Goal: Obtain resource: Obtain resource

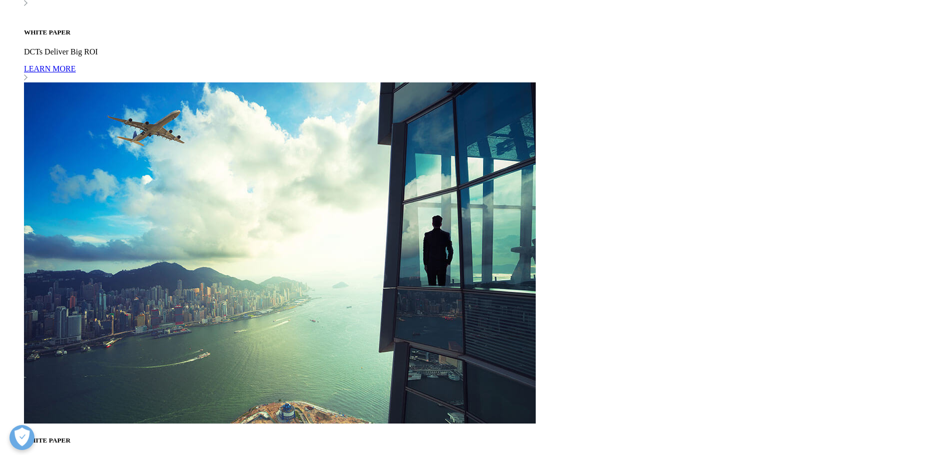
scroll to position [3849, 0]
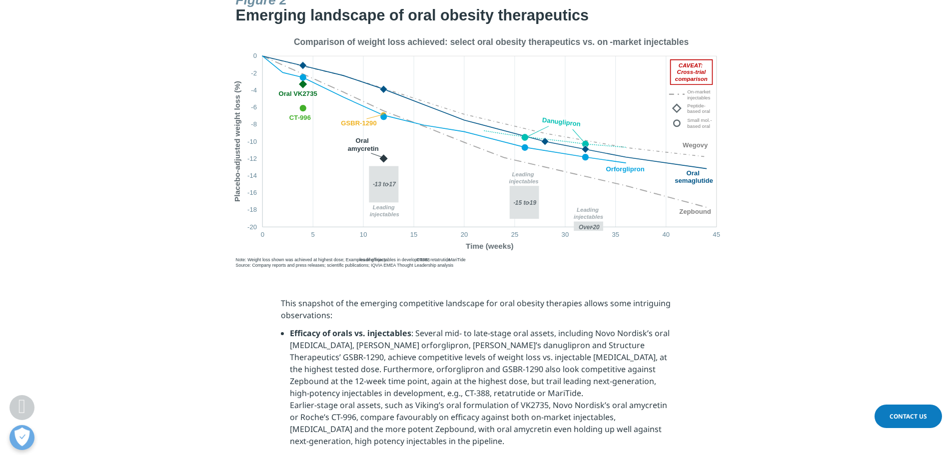
scroll to position [1999, 0]
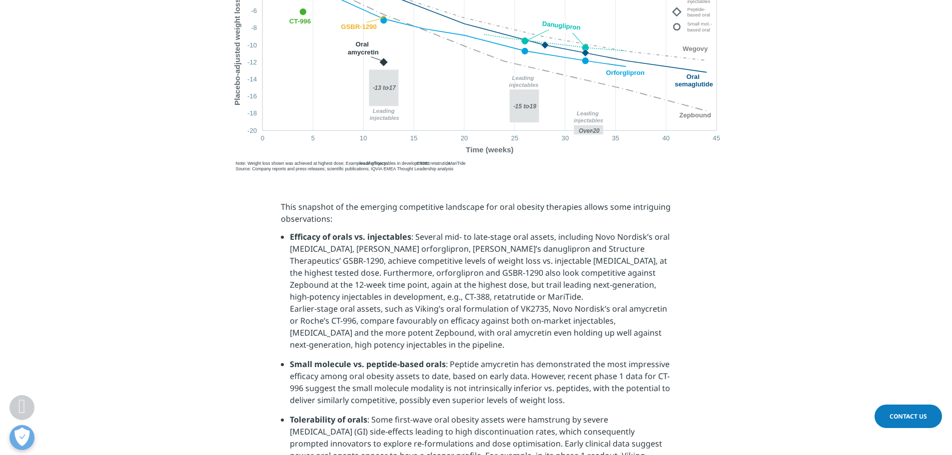
click at [512, 88] on img at bounding box center [476, 32] width 500 height 283
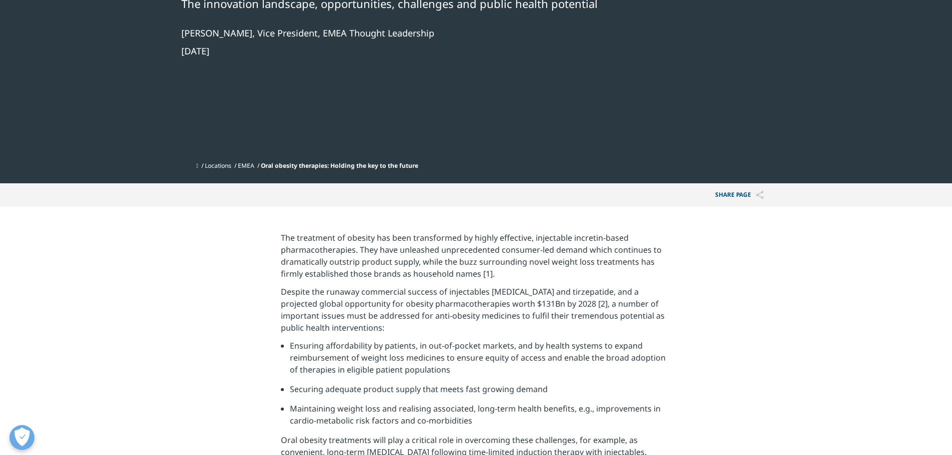
scroll to position [0, 0]
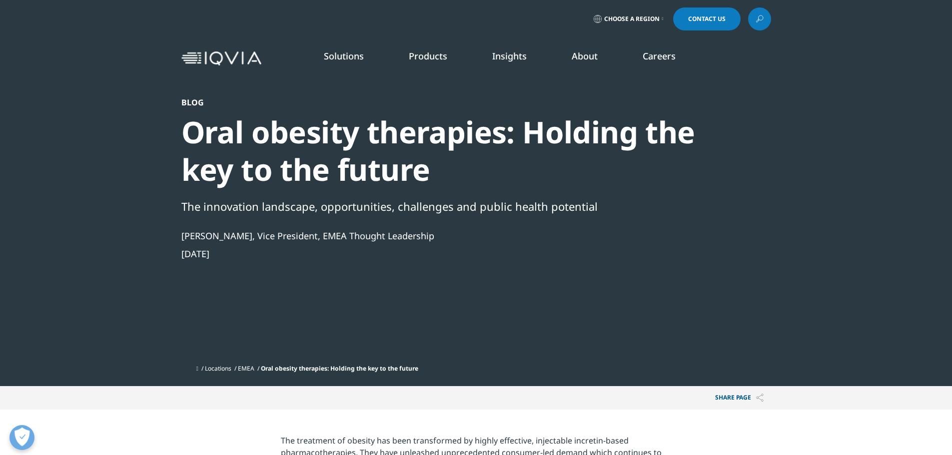
click at [752, 24] on link at bounding box center [759, 18] width 23 height 23
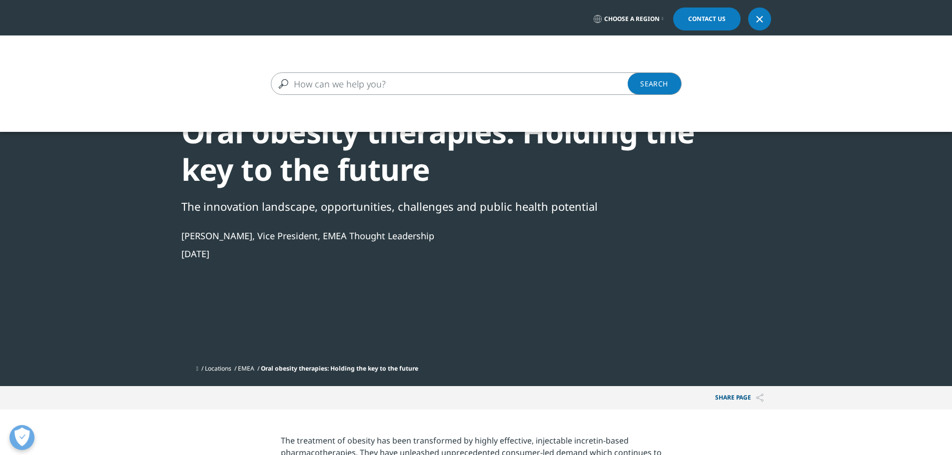
click at [525, 84] on input "Search" at bounding box center [462, 83] width 382 height 22
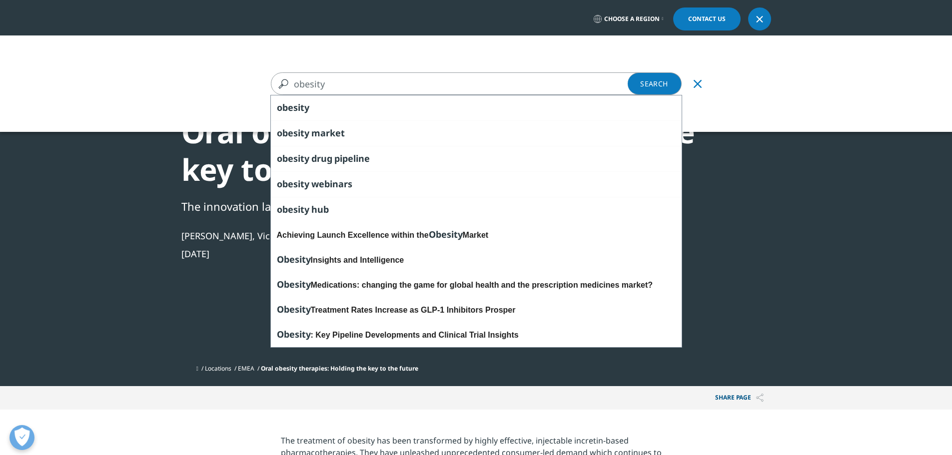
type input "obesity"
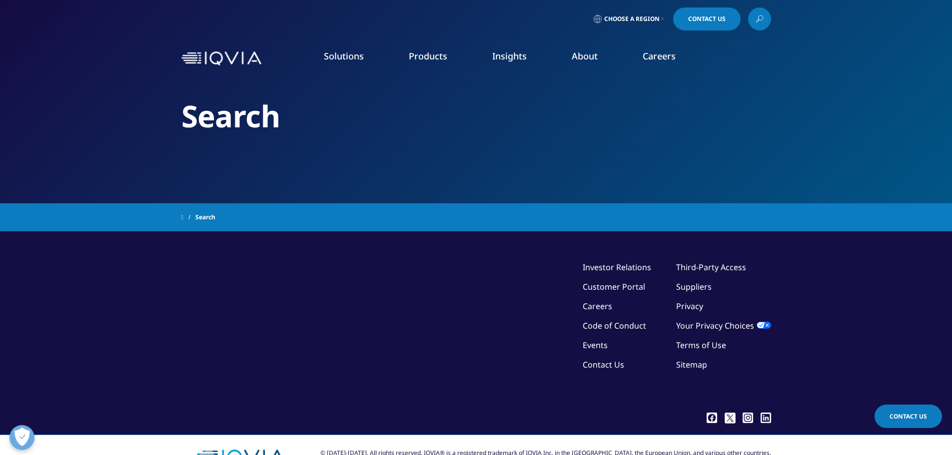
type input "obesity"
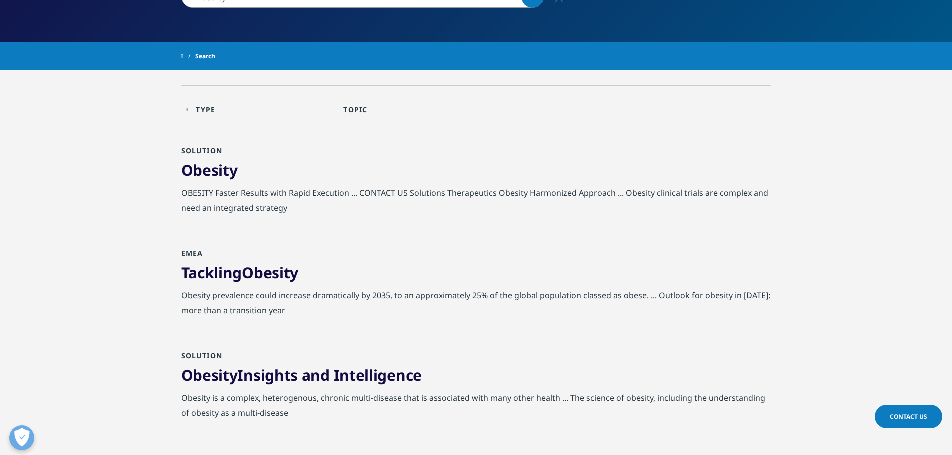
scroll to position [200, 0]
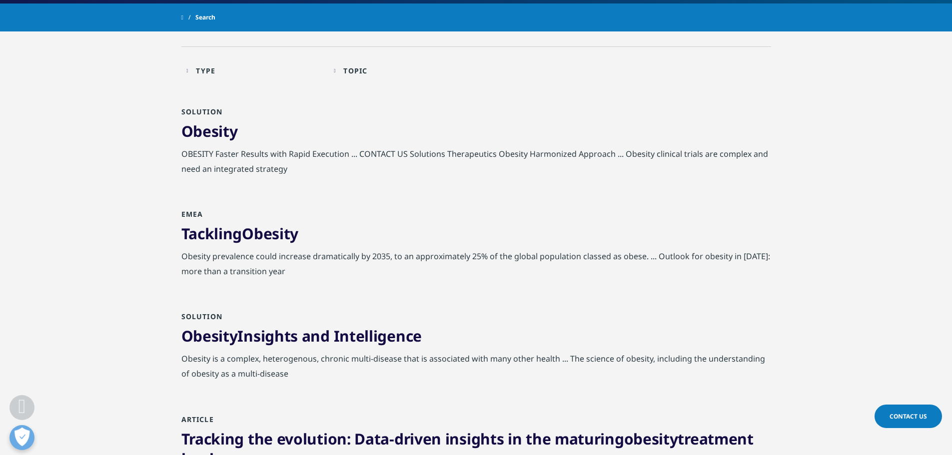
click at [297, 337] on link "Obesity Insights and Intelligence" at bounding box center [301, 336] width 240 height 20
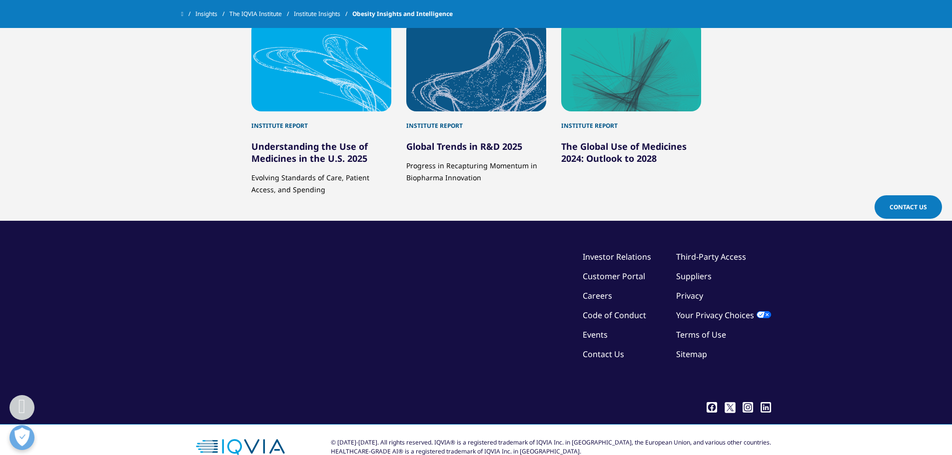
scroll to position [1224, 0]
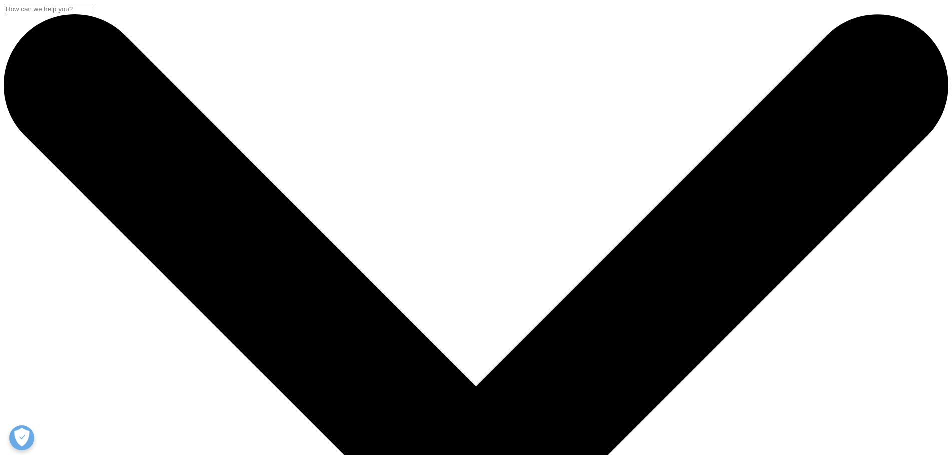
drag, startPoint x: 390, startPoint y: 155, endPoint x: 192, endPoint y: 162, distance: 198.5
type input "orforglipron"
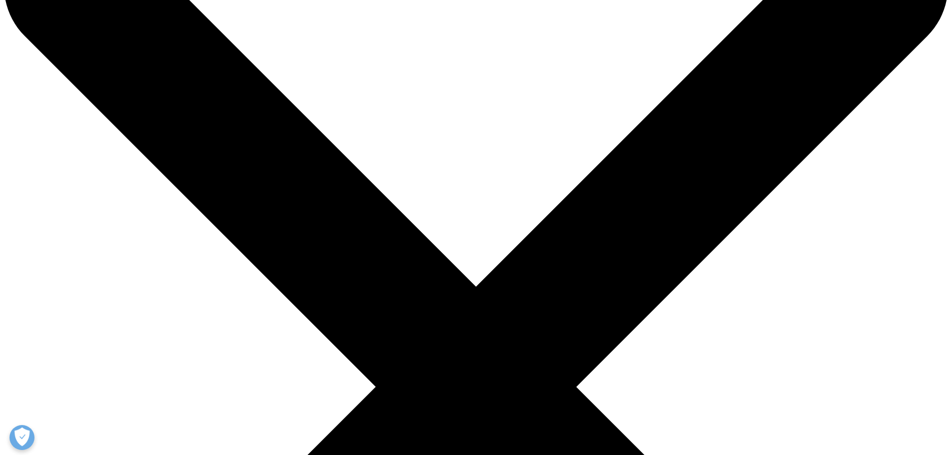
scroll to position [100, 0]
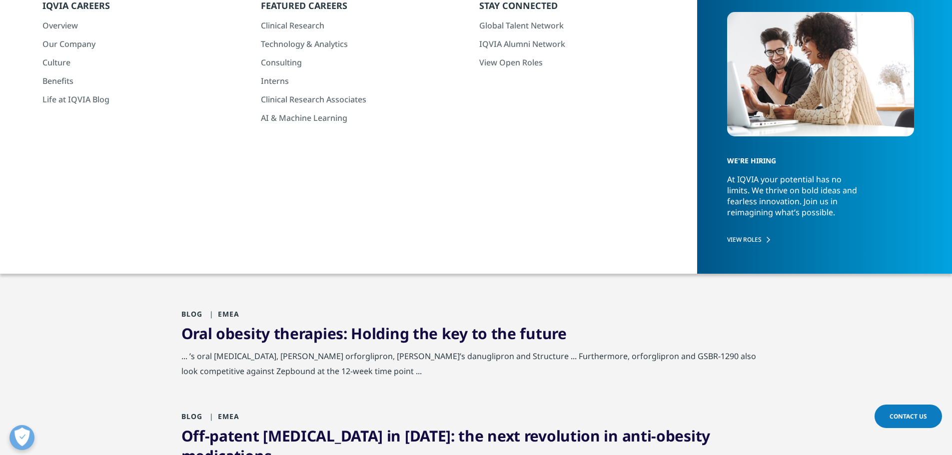
click at [509, 230] on div "Obesity Interest Sparks Dealmaking Activity" at bounding box center [476, 233] width 590 height 25
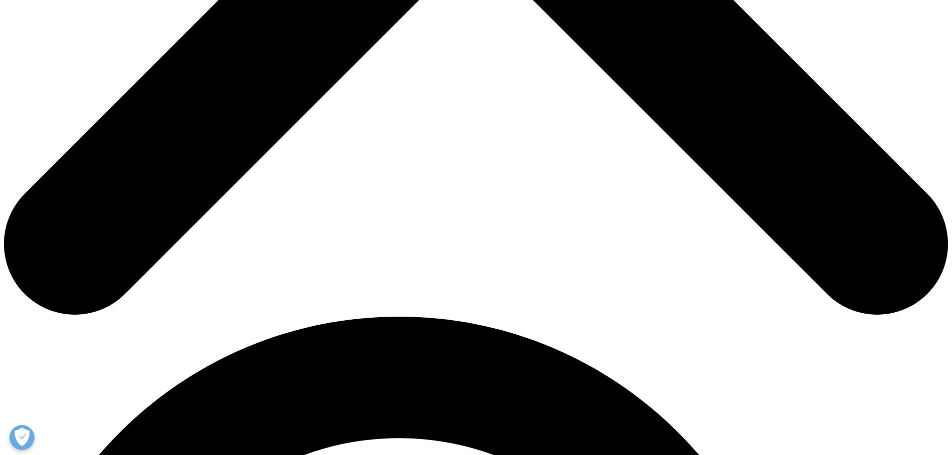
scroll to position [350, 0]
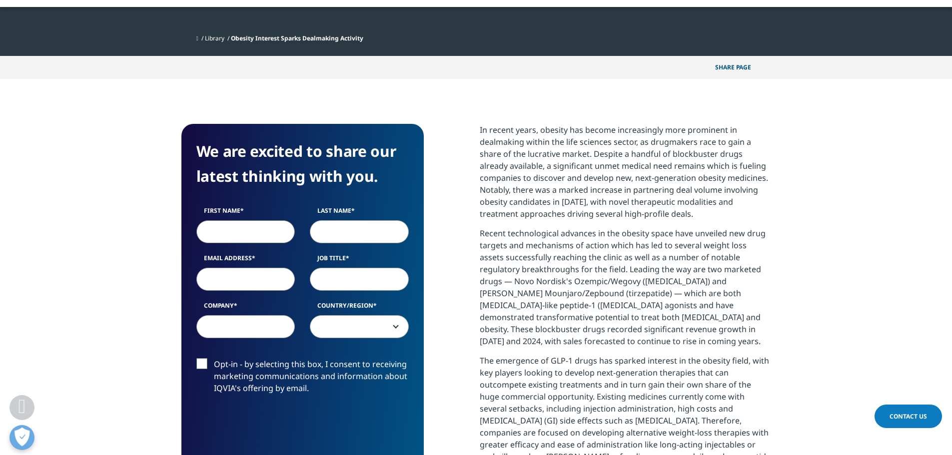
click at [267, 218] on label "First Name" at bounding box center [245, 213] width 99 height 14
click at [267, 220] on input "First Name" at bounding box center [245, 231] width 99 height 23
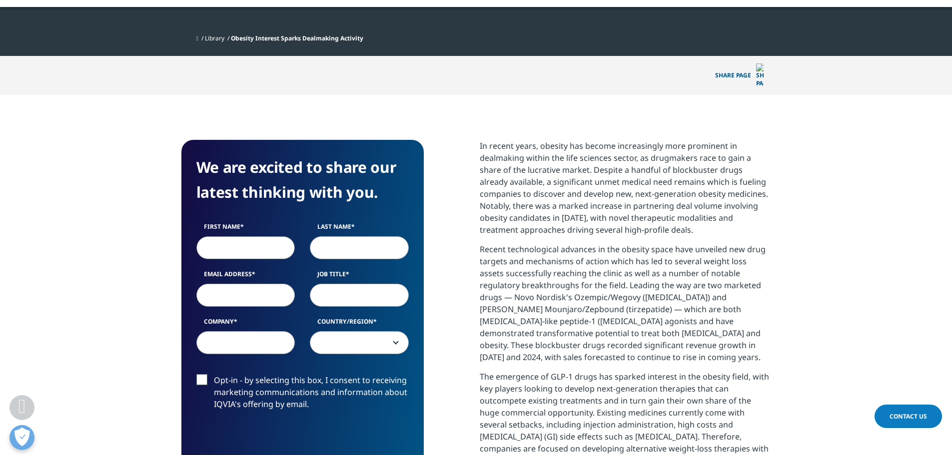
click at [271, 236] on input "First Name" at bounding box center [245, 247] width 99 height 23
type input "Nayoung"
type input "Kwon"
type input "s"
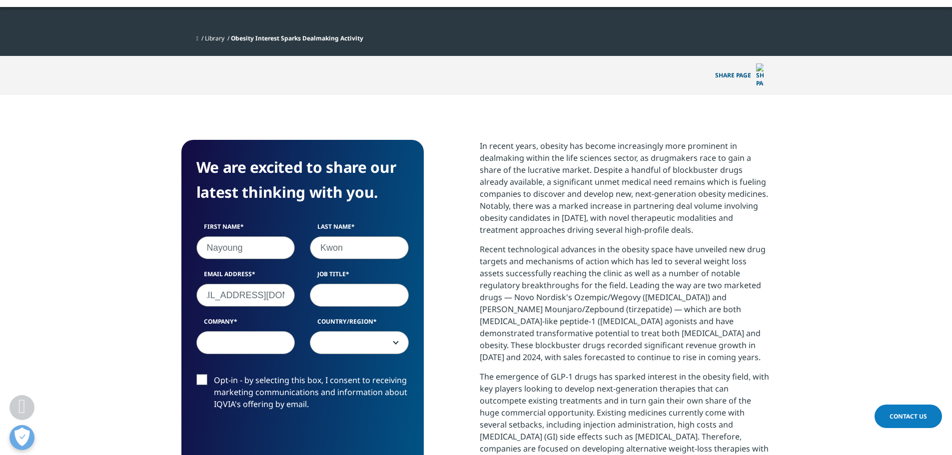
type input "shinmin@ckdpharm.com"
type input "reseacher"
type input "CKD"
click at [347, 332] on span at bounding box center [359, 343] width 98 height 23
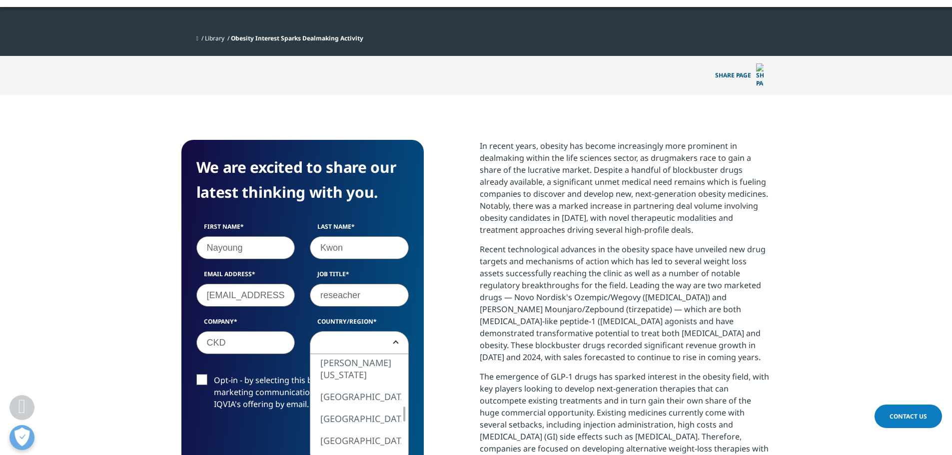
click at [406, 407] on div at bounding box center [404, 414] width 8 height 15
select select "South Korea"
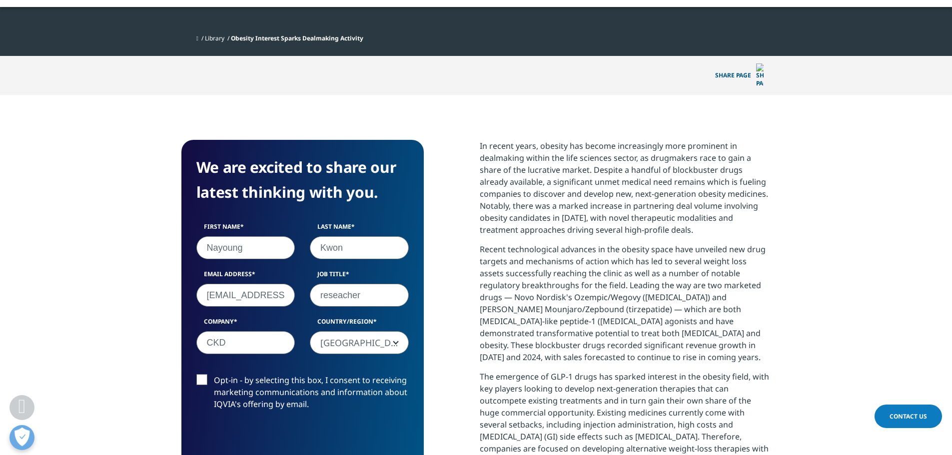
click at [200, 374] on label "Opt-in - by selecting this box, I consent to receiving marketing communications…" at bounding box center [302, 394] width 212 height 41
click at [214, 374] on input "Opt-in - by selecting this box, I consent to receiving marketing communications…" at bounding box center [214, 374] width 0 height 0
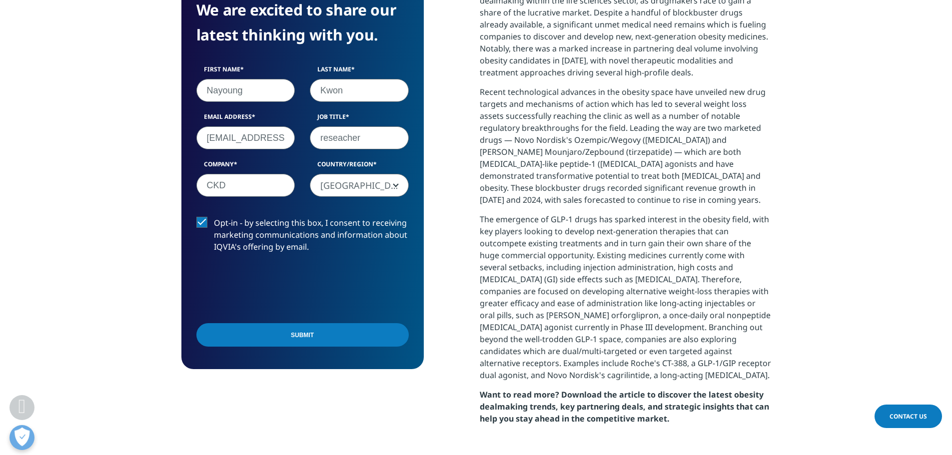
scroll to position [550, 0]
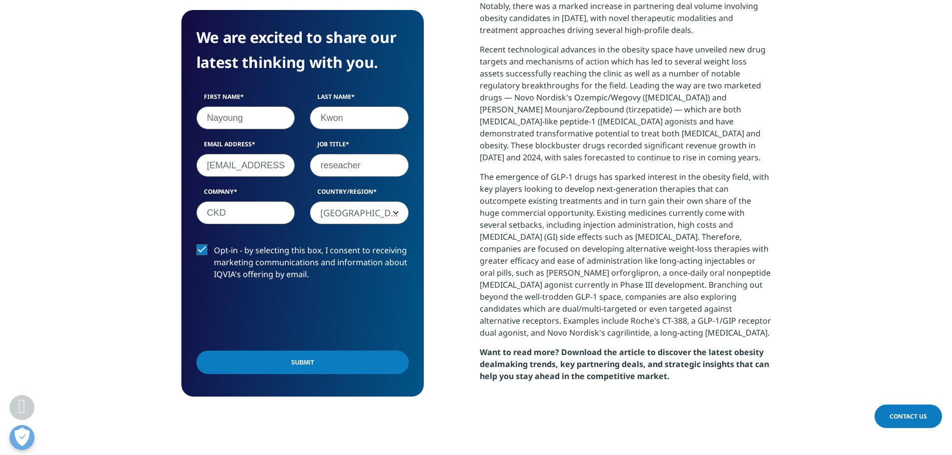
click at [370, 368] on input "Submit" at bounding box center [302, 362] width 212 height 23
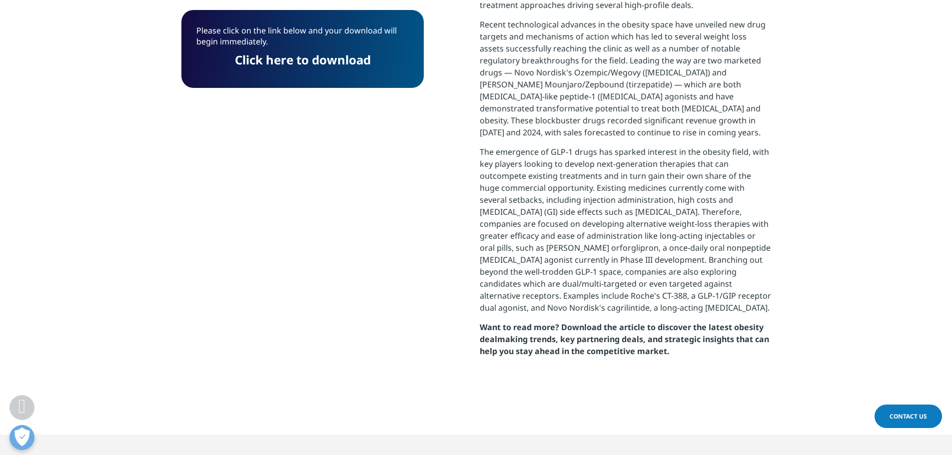
scroll to position [275, 0]
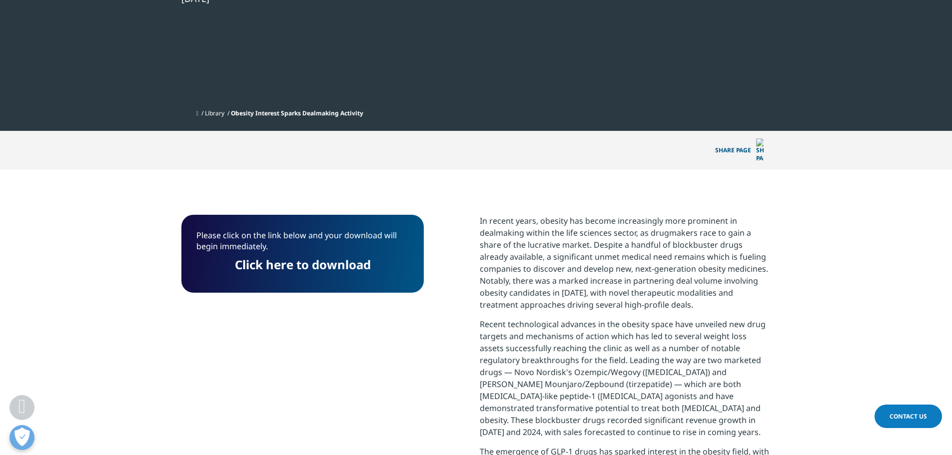
click at [299, 256] on link "Click here to download" at bounding box center [302, 264] width 136 height 16
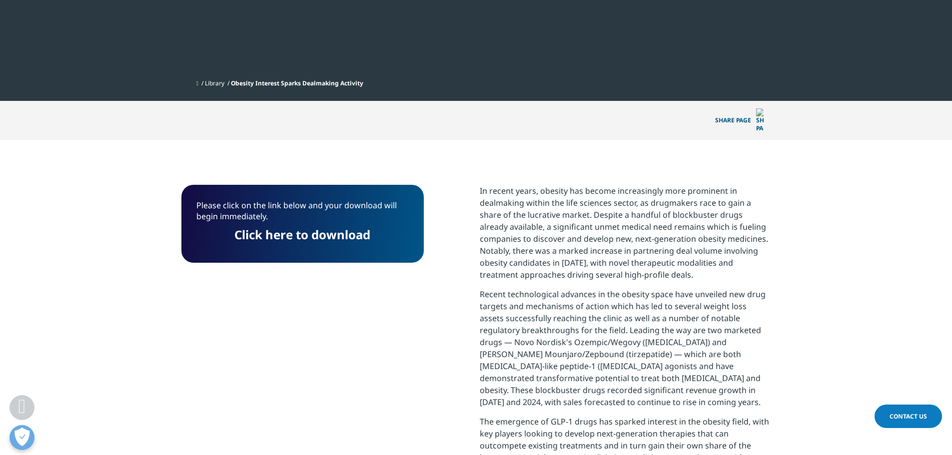
scroll to position [75, 0]
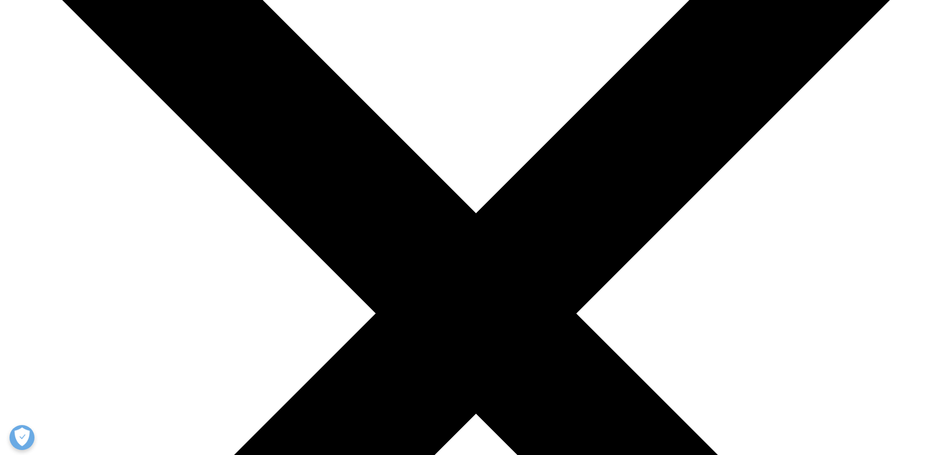
scroll to position [150, 0]
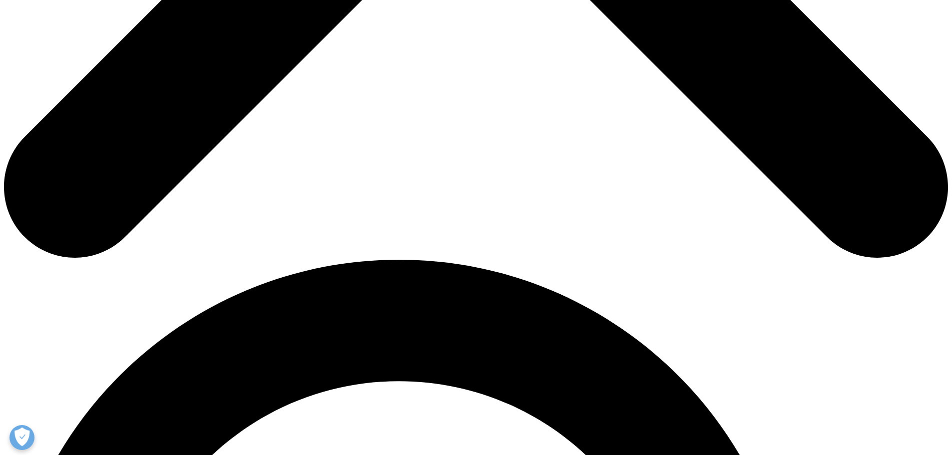
scroll to position [900, 0]
